Goal: Complete application form

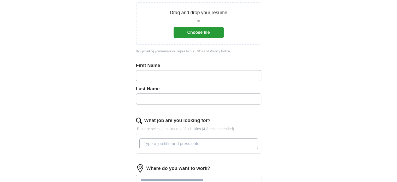
scroll to position [52, 0]
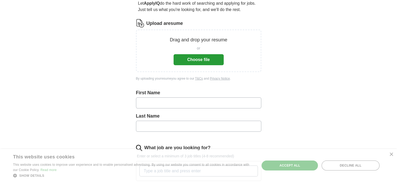
click at [202, 61] on button "Choose file" at bounding box center [199, 59] width 50 height 11
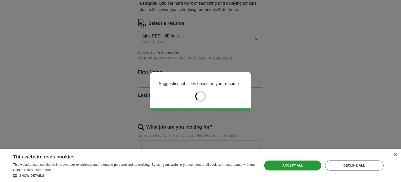
type input "****"
type input "********"
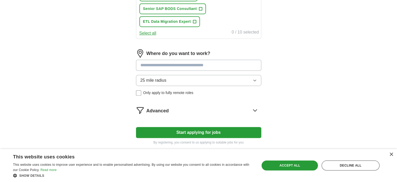
scroll to position [287, 0]
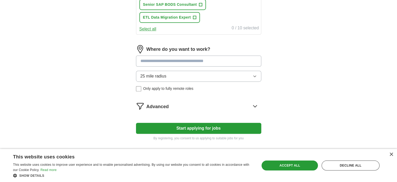
click at [209, 61] on input at bounding box center [198, 60] width 125 height 11
drag, startPoint x: 160, startPoint y: 60, endPoint x: 128, endPoint y: 61, distance: 32.1
type input "*"
type input "***"
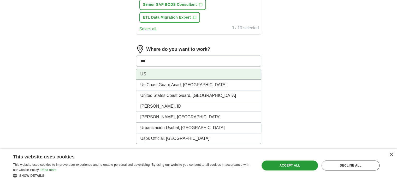
click at [144, 72] on li "US" at bounding box center [198, 74] width 125 height 11
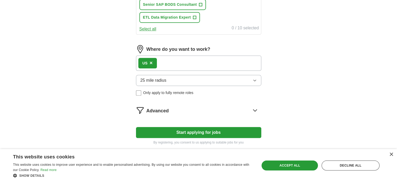
click at [254, 80] on icon "button" at bounding box center [255, 80] width 4 height 4
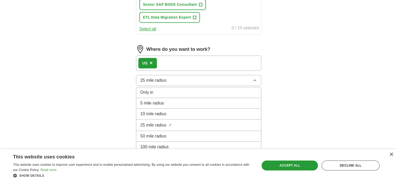
click at [173, 144] on div "100 mile radius" at bounding box center [199, 146] width 117 height 6
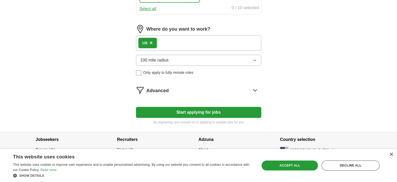
scroll to position [308, 0]
click at [245, 110] on button "Start applying for jobs" at bounding box center [198, 111] width 125 height 11
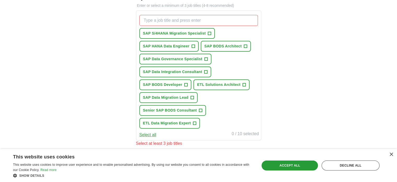
scroll to position [151, 0]
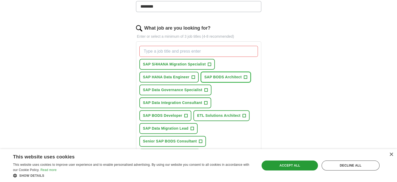
click at [226, 74] on span "SAP BODS Architect" at bounding box center [223, 76] width 37 height 5
click at [187, 63] on span "SAP S/4HANA Migration Specialist" at bounding box center [174, 63] width 63 height 5
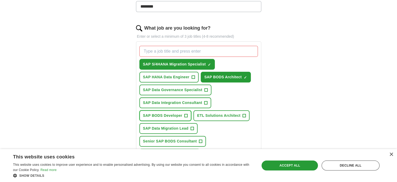
click at [174, 114] on span "SAP BODS Developer" at bounding box center [162, 115] width 39 height 5
click at [222, 114] on span "ETL Solutions Architect" at bounding box center [218, 115] width 43 height 5
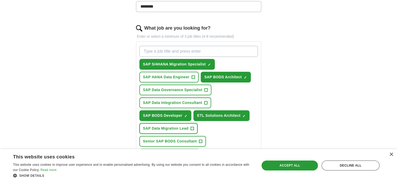
click at [174, 125] on span "SAP Data Migration Lead" at bounding box center [165, 127] width 45 height 5
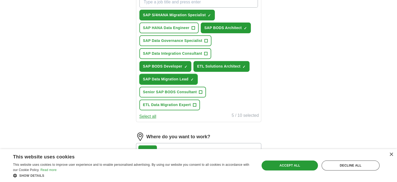
scroll to position [203, 0]
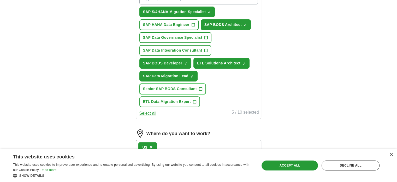
click at [180, 86] on span "Senior SAP BODS Consultant" at bounding box center [170, 88] width 54 height 5
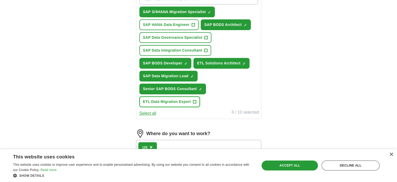
click at [178, 100] on span "ETL Data Migration Expert" at bounding box center [167, 101] width 48 height 5
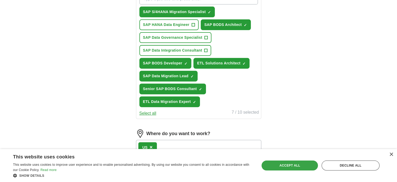
click at [284, 166] on div "Accept all" at bounding box center [290, 165] width 56 height 10
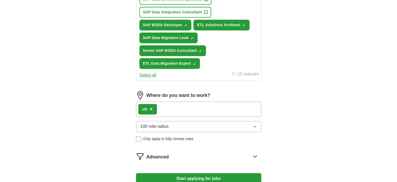
scroll to position [282, 0]
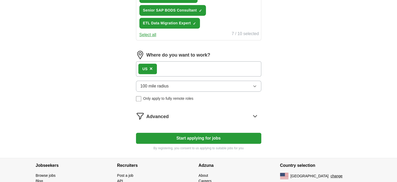
click at [227, 133] on button "Start applying for jobs" at bounding box center [198, 137] width 125 height 11
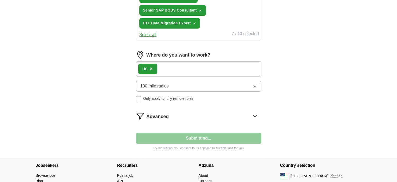
select select "**"
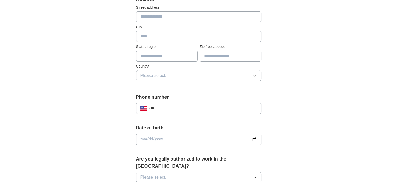
scroll to position [78, 0]
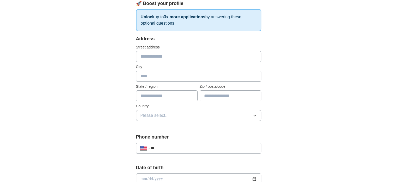
click at [175, 57] on input "text" at bounding box center [198, 56] width 125 height 11
click at [197, 146] on input "**" at bounding box center [204, 148] width 106 height 6
type input "**********"
click at [342, 102] on div "**********" at bounding box center [199, 176] width 334 height 476
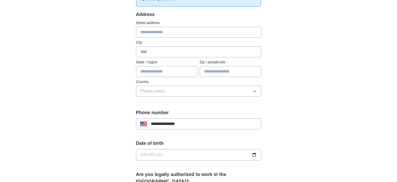
scroll to position [157, 0]
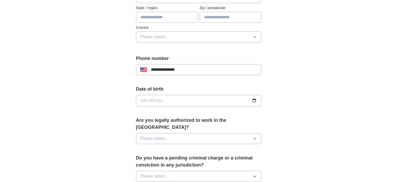
click at [198, 102] on input "date" at bounding box center [198, 100] width 125 height 11
type input "**********"
click at [195, 133] on button "Please select..." at bounding box center [198, 138] width 125 height 11
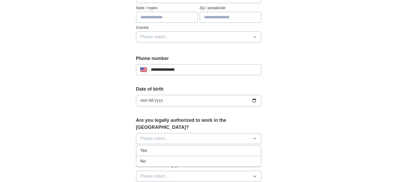
click at [178, 147] on div "Yes" at bounding box center [199, 150] width 117 height 6
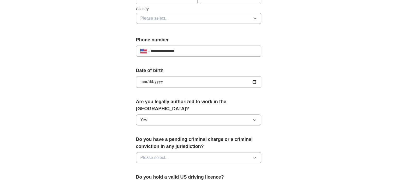
scroll to position [235, 0]
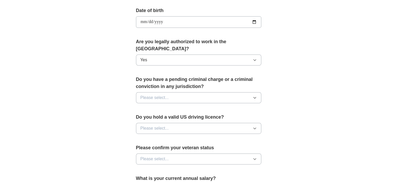
click at [224, 92] on button "Please select..." at bounding box center [198, 97] width 125 height 11
drag, startPoint x: 195, startPoint y: 111, endPoint x: 237, endPoint y: 110, distance: 42.1
click at [195, 117] on div "No" at bounding box center [199, 120] width 117 height 6
click at [217, 123] on button "Please select..." at bounding box center [198, 128] width 125 height 11
drag, startPoint x: 187, startPoint y: 129, endPoint x: 290, endPoint y: 129, distance: 102.9
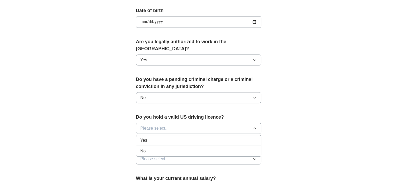
click at [188, 137] on div "Yes" at bounding box center [199, 140] width 117 height 6
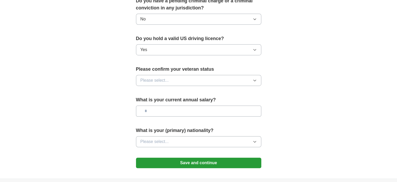
click at [211, 75] on button "Please select..." at bounding box center [198, 80] width 125 height 11
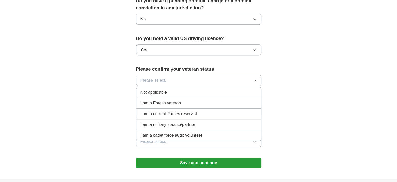
click at [165, 89] on span "Not applicable" at bounding box center [154, 92] width 26 height 6
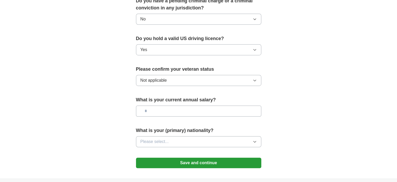
click at [186, 105] on input "text" at bounding box center [198, 110] width 125 height 11
type input "********"
click at [172, 136] on button "Please select..." at bounding box center [198, 141] width 125 height 11
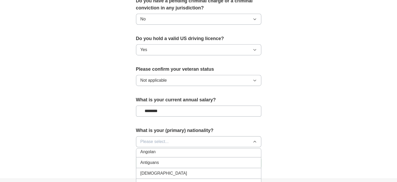
scroll to position [78, 0]
click at [159, 138] on span "Please select..." at bounding box center [155, 141] width 28 height 6
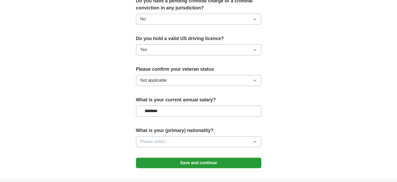
click at [157, 138] on span "Please select..." at bounding box center [155, 141] width 28 height 6
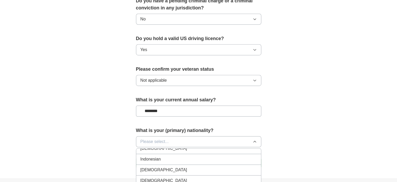
scroll to position [836, 0]
click at [173, 171] on div "[DEMOGRAPHIC_DATA]" at bounding box center [199, 174] width 117 height 6
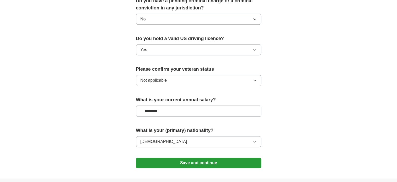
drag, startPoint x: 212, startPoint y: 153, endPoint x: 215, endPoint y: 152, distance: 3.1
click at [213, 157] on button "Save and continue" at bounding box center [198, 162] width 125 height 10
